Goal: Information Seeking & Learning: Check status

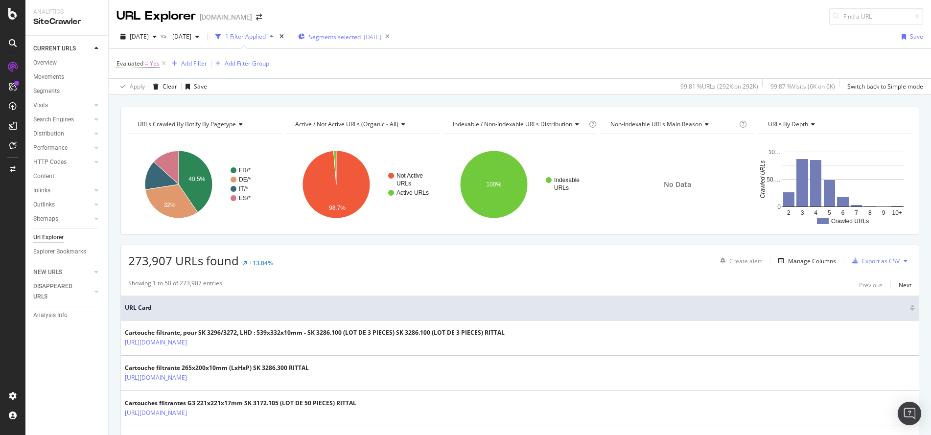
click at [361, 41] on span "Segments selected" at bounding box center [335, 37] width 52 height 8
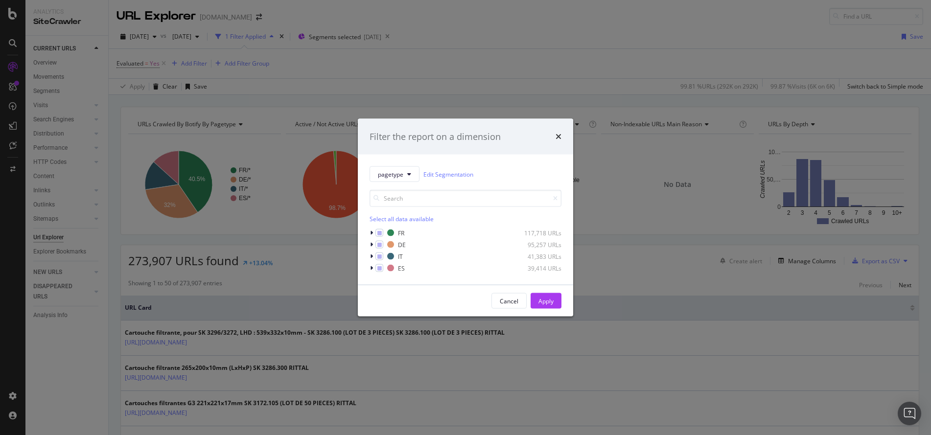
click at [320, 67] on div "Filter the report on a dimension pagetype Edit Segmentation Select all data ava…" at bounding box center [465, 217] width 931 height 435
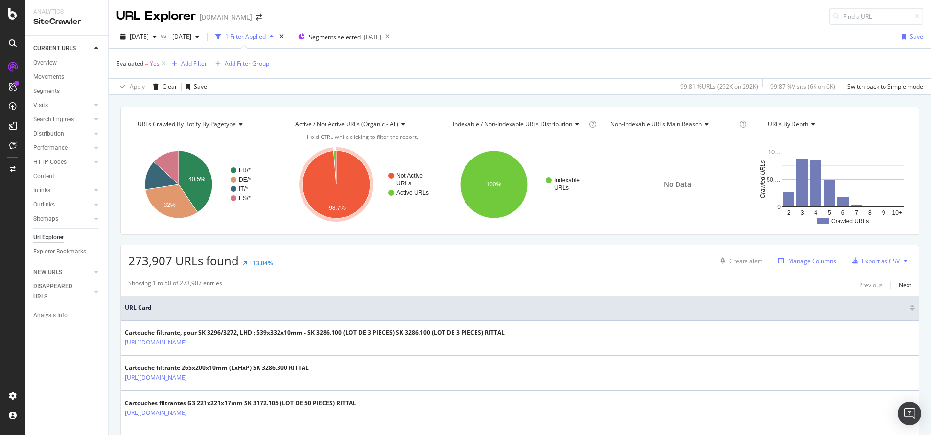
click at [805, 263] on div "Manage Columns" at bounding box center [812, 261] width 48 height 8
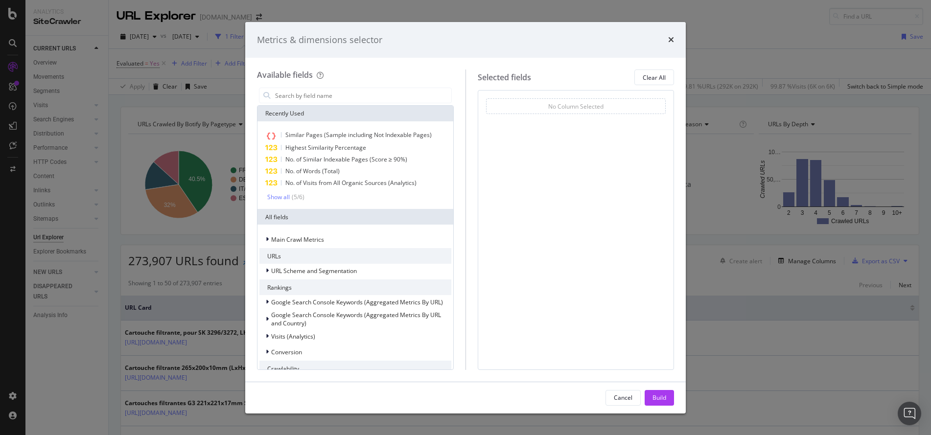
click at [338, 247] on div "Main Crawl Metrics URLs URL Scheme and Segmentation Rankings Google Search Cons…" at bounding box center [355, 397] width 192 height 330
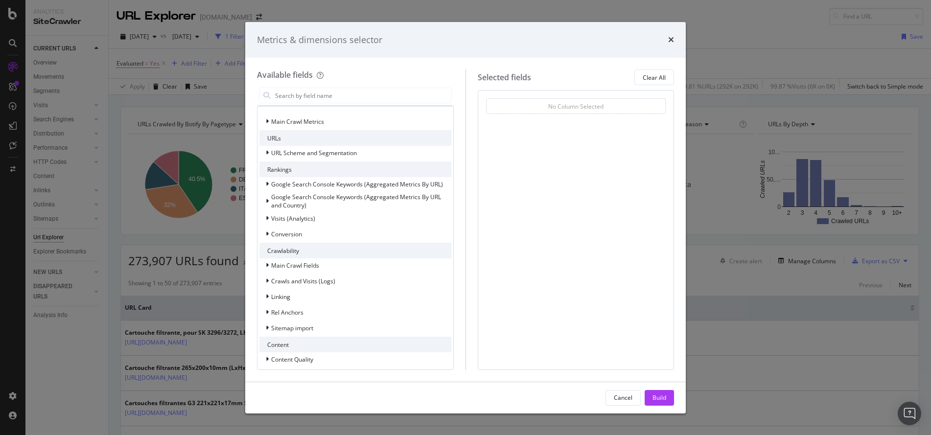
scroll to position [130, 0]
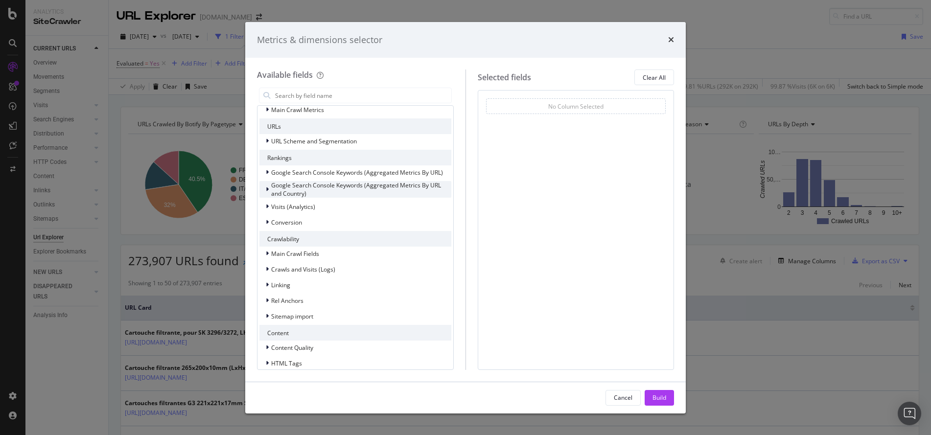
click at [268, 188] on icon "modal" at bounding box center [267, 189] width 3 height 6
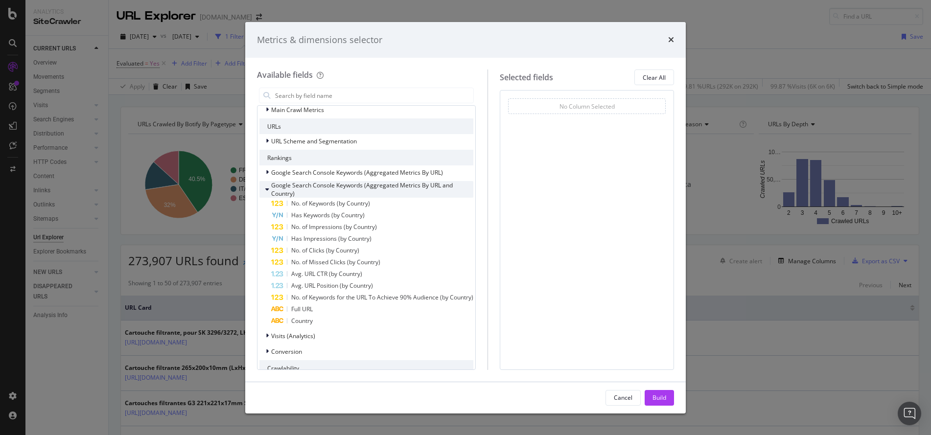
click at [267, 188] on icon "modal" at bounding box center [267, 189] width 4 height 6
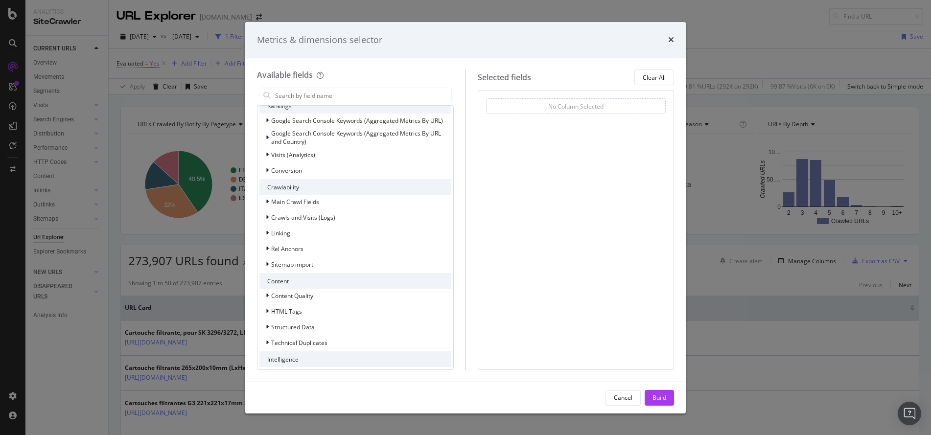
scroll to position [183, 0]
